Goal: Task Accomplishment & Management: Manage account settings

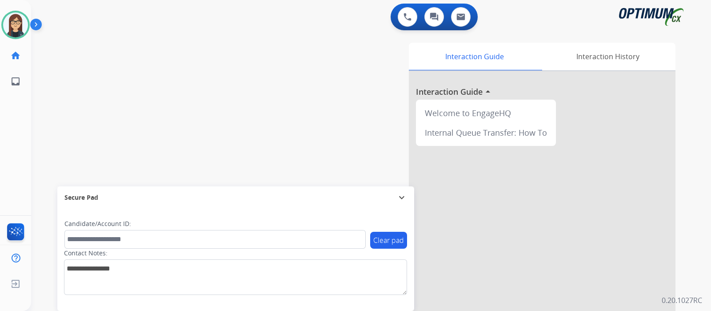
click at [79, 101] on div "swap_horiz Break voice bridge close_fullscreen Connect 3-Way Call merge_type Se…" at bounding box center [360, 217] width 658 height 371
click at [236, 139] on div "swap_horiz Break voice bridge close_fullscreen Connect 3-Way Call merge_type Se…" at bounding box center [360, 217] width 658 height 371
click at [284, 108] on div "Interaction Guide Interaction History Interaction Guide arrow_drop_up Welcome t…" at bounding box center [476, 223] width 399 height 360
click at [63, 112] on div "swap_horiz Break voice bridge close_fullscreen Connect 3-Way Call merge_type Se…" at bounding box center [360, 217] width 658 height 371
click at [44, 90] on div "swap_horiz Break voice bridge close_fullscreen Connect 3-Way Call merge_type Se…" at bounding box center [360, 217] width 658 height 371
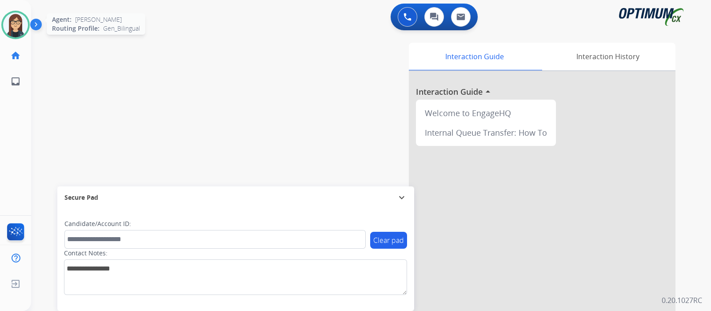
click at [14, 18] on img at bounding box center [15, 24] width 25 height 25
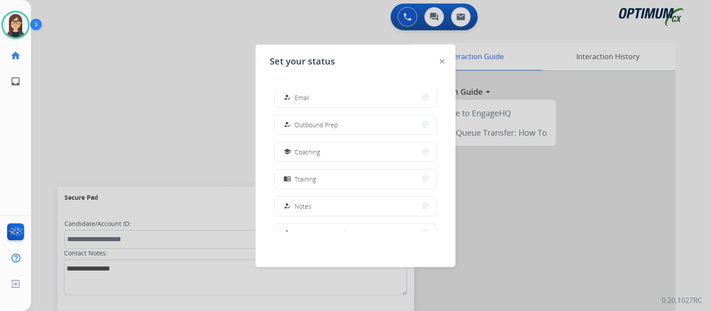
scroll to position [221, 0]
click at [307, 109] on button "how_to_reg Research / Special Project" at bounding box center [356, 101] width 162 height 19
click at [307, 109] on div "Interaction Guide Interaction History Interaction Guide arrow_drop_up Welcome t…" at bounding box center [476, 223] width 399 height 360
click at [316, 103] on div "Interaction Guide Interaction History Interaction Guide arrow_drop_up Welcome t…" at bounding box center [476, 223] width 399 height 360
click at [338, 110] on div "Interaction Guide Interaction History Interaction Guide arrow_drop_up Welcome t…" at bounding box center [476, 223] width 399 height 360
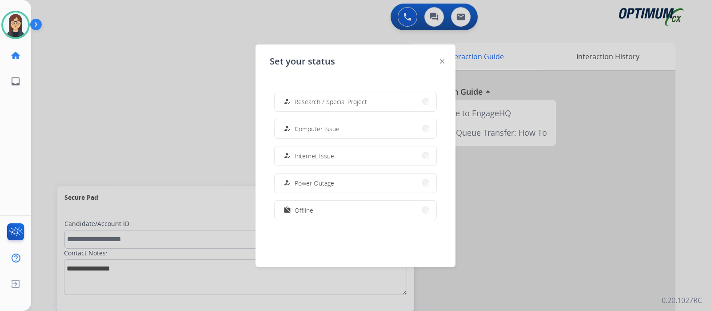
click at [329, 109] on div "Interaction Guide Interaction History Interaction Guide arrow_drop_up Welcome t…" at bounding box center [476, 223] width 399 height 360
click at [343, 102] on div "Interaction Guide Interaction History Interaction Guide arrow_drop_up Welcome t…" at bounding box center [476, 223] width 399 height 360
click at [303, 96] on div "Interaction Guide Interaction History Interaction Guide arrow_drop_up Welcome t…" at bounding box center [476, 223] width 399 height 360
click at [316, 103] on div "Interaction Guide Interaction History Interaction Guide arrow_drop_up Welcome t…" at bounding box center [476, 223] width 399 height 360
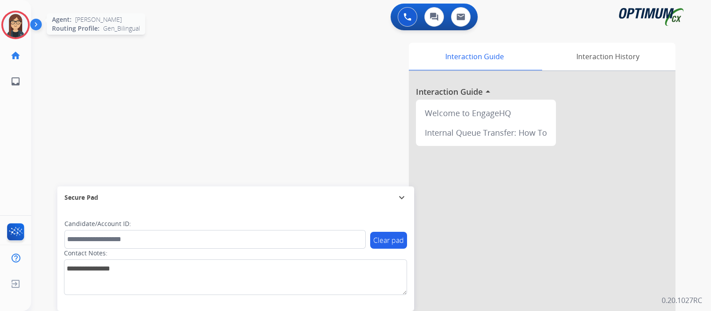
click at [25, 25] on img at bounding box center [15, 24] width 25 height 25
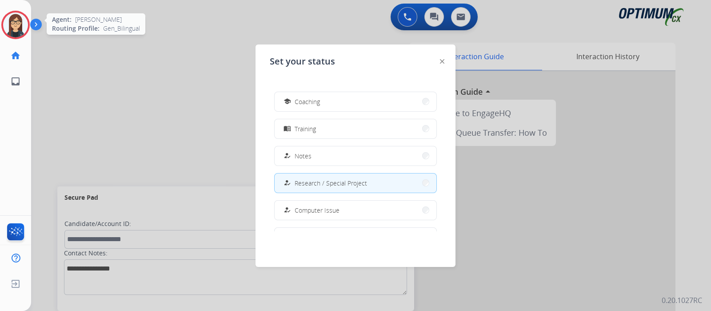
scroll to position [117, 0]
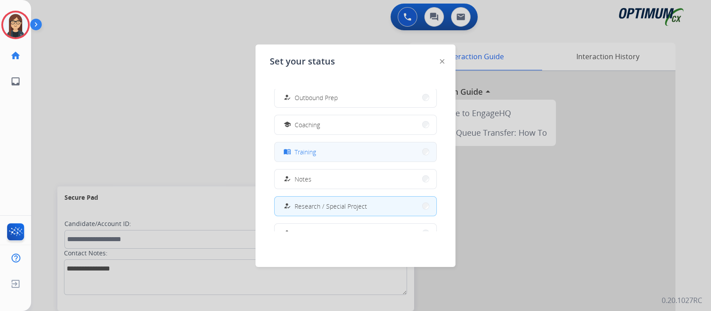
click at [336, 149] on button "menu_book Training" at bounding box center [356, 151] width 162 height 19
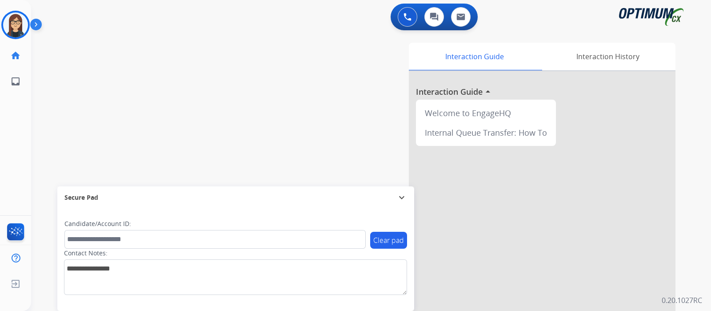
click at [36, 20] on img at bounding box center [37, 26] width 15 height 17
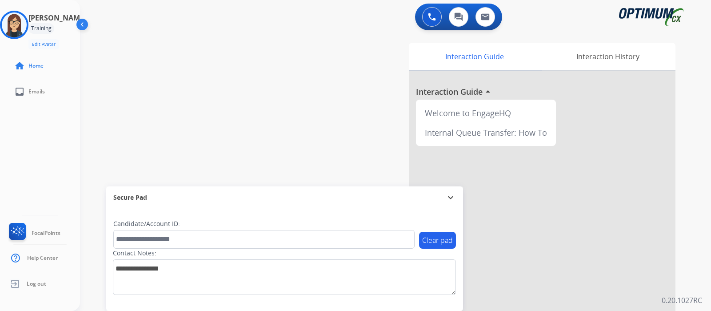
click at [180, 85] on div "swap_horiz Break voice bridge close_fullscreen Connect 3-Way Call merge_type Se…" at bounding box center [385, 217] width 610 height 371
